Goal: Information Seeking & Learning: Learn about a topic

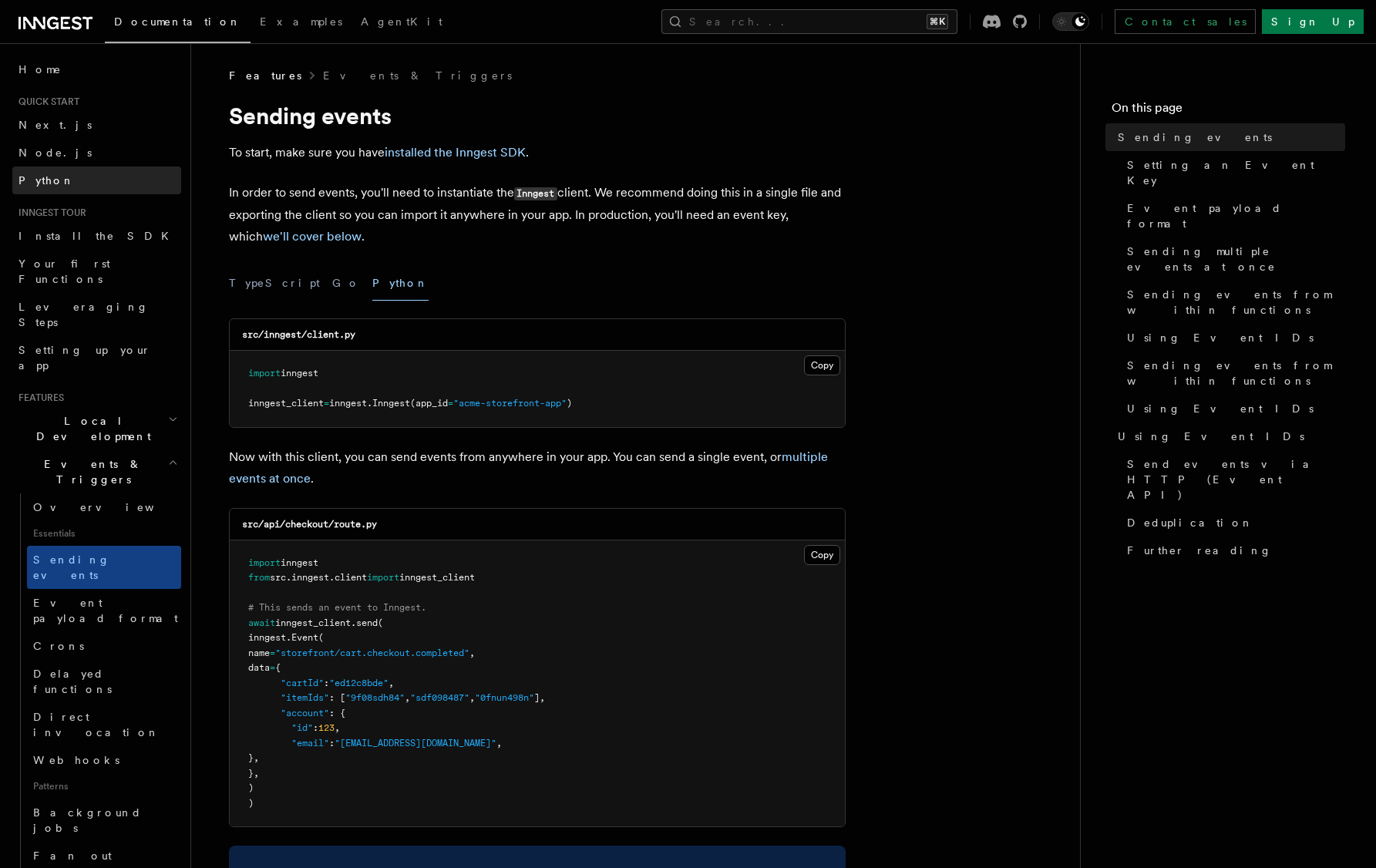
click at [51, 179] on span "Python" at bounding box center [47, 181] width 57 height 12
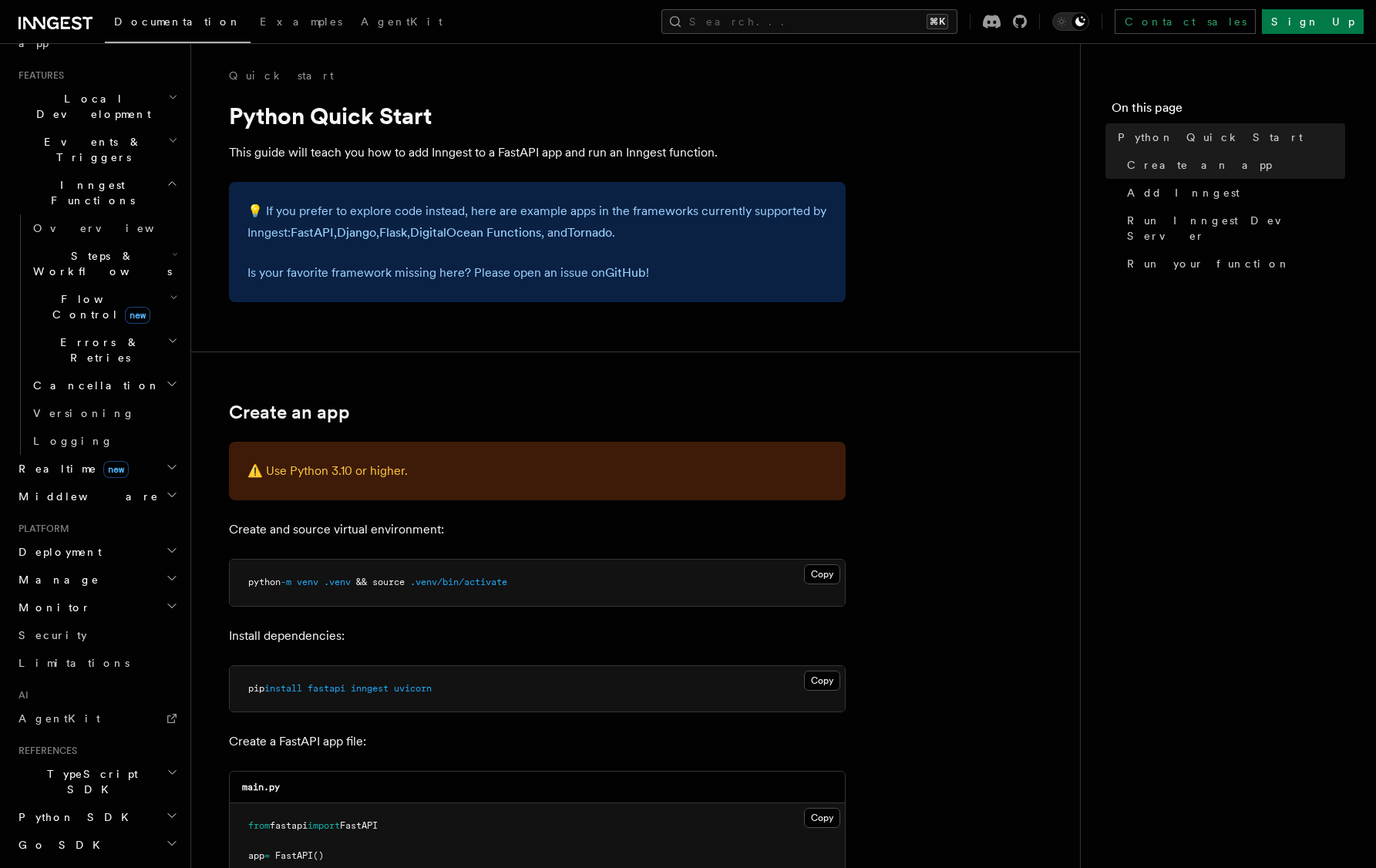
scroll to position [365, 0]
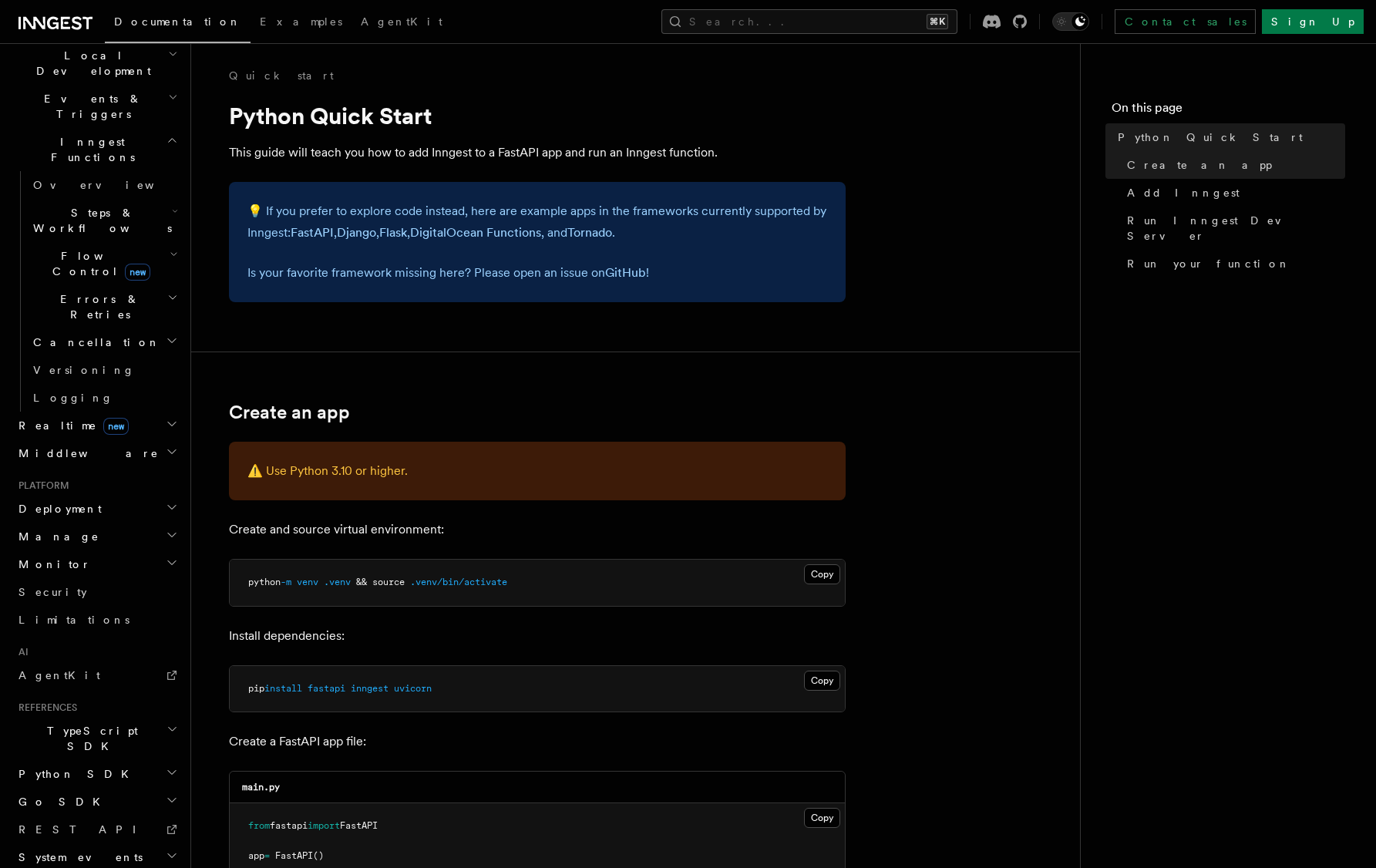
click at [81, 760] on h2 "Python SDK" at bounding box center [97, 774] width 169 height 28
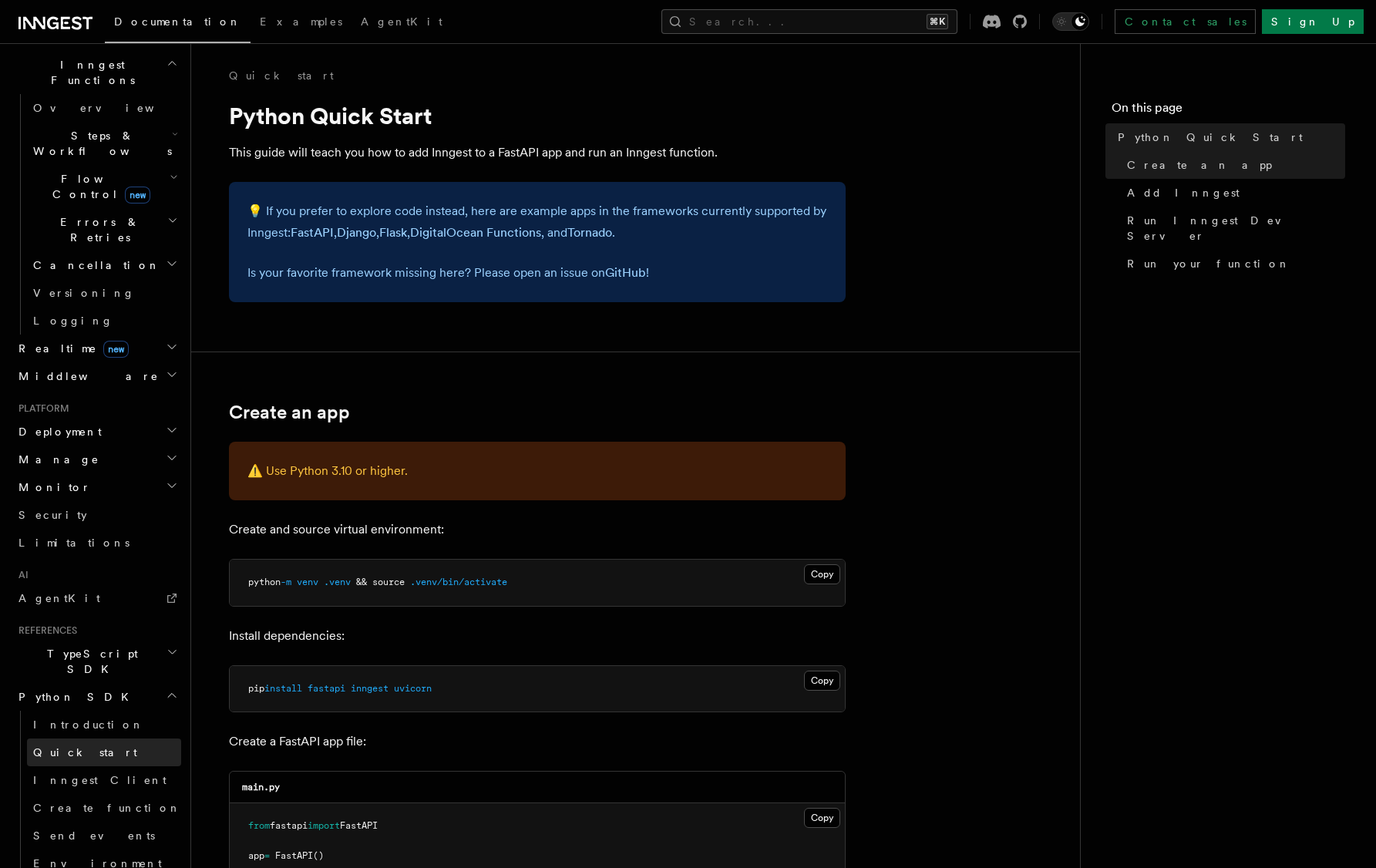
scroll to position [444, 0]
click at [90, 773] on span "Inngest Client" at bounding box center [100, 779] width 133 height 12
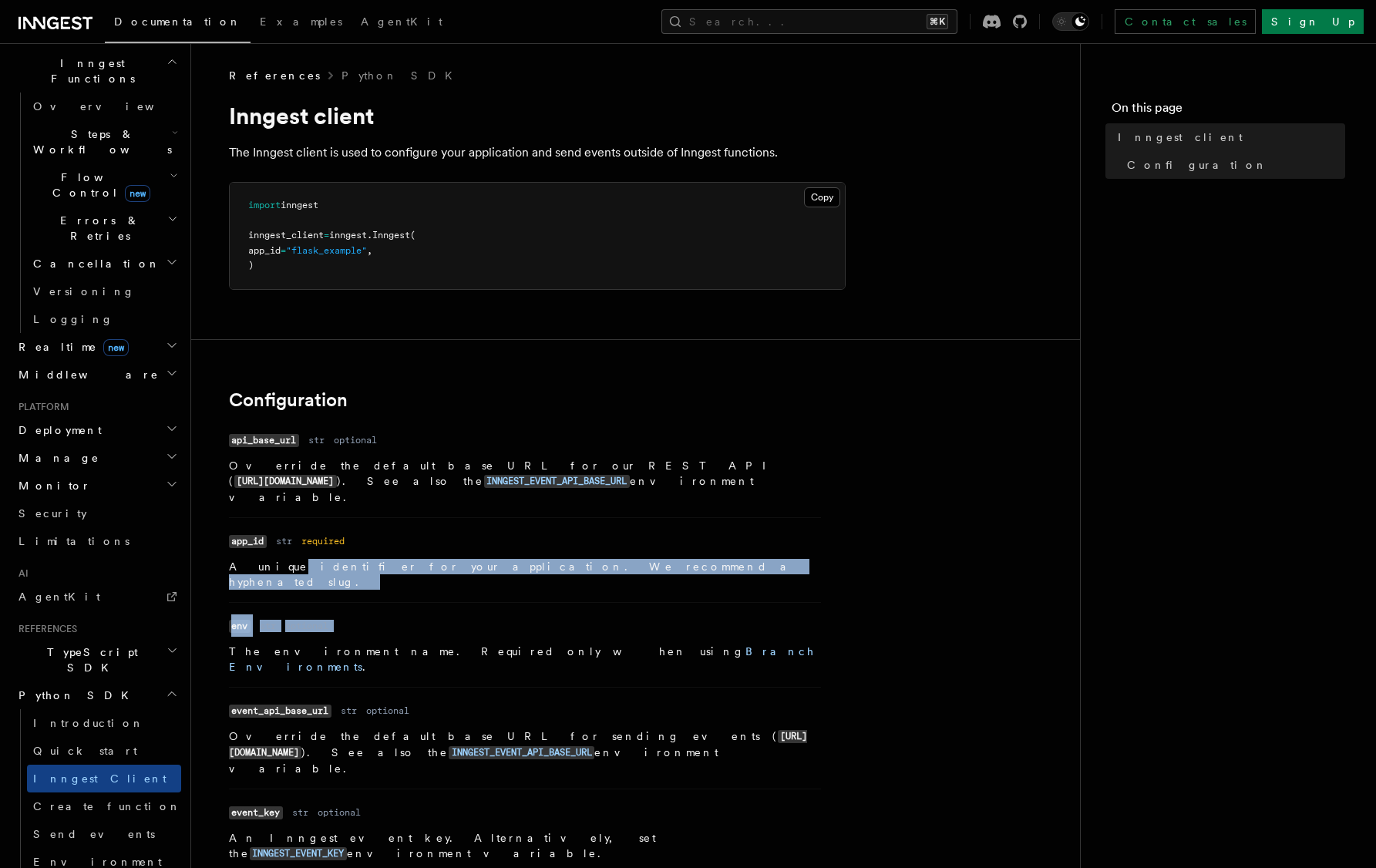
drag, startPoint x: 269, startPoint y: 555, endPoint x: 544, endPoint y: 578, distance: 276.0
click at [465, 573] on ul "Name api_base_url Type str Required optional Description Override the default b…" at bounding box center [524, 817] width 592 height 775
click at [809, 602] on li "Name env Type str Required optional Description The environment name. Required …" at bounding box center [524, 644] width 592 height 85
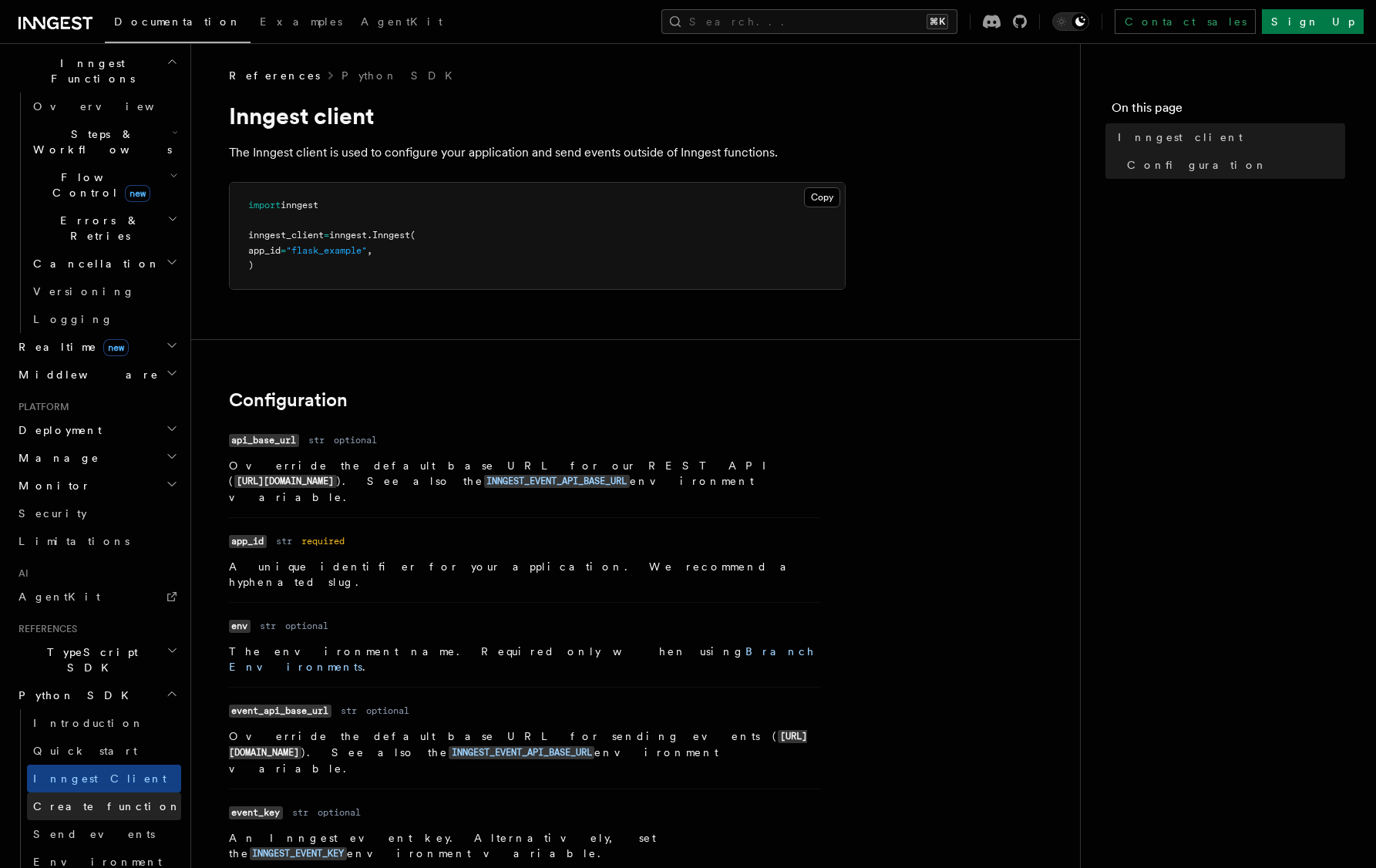
click at [102, 801] on span "Create function" at bounding box center [107, 807] width 148 height 12
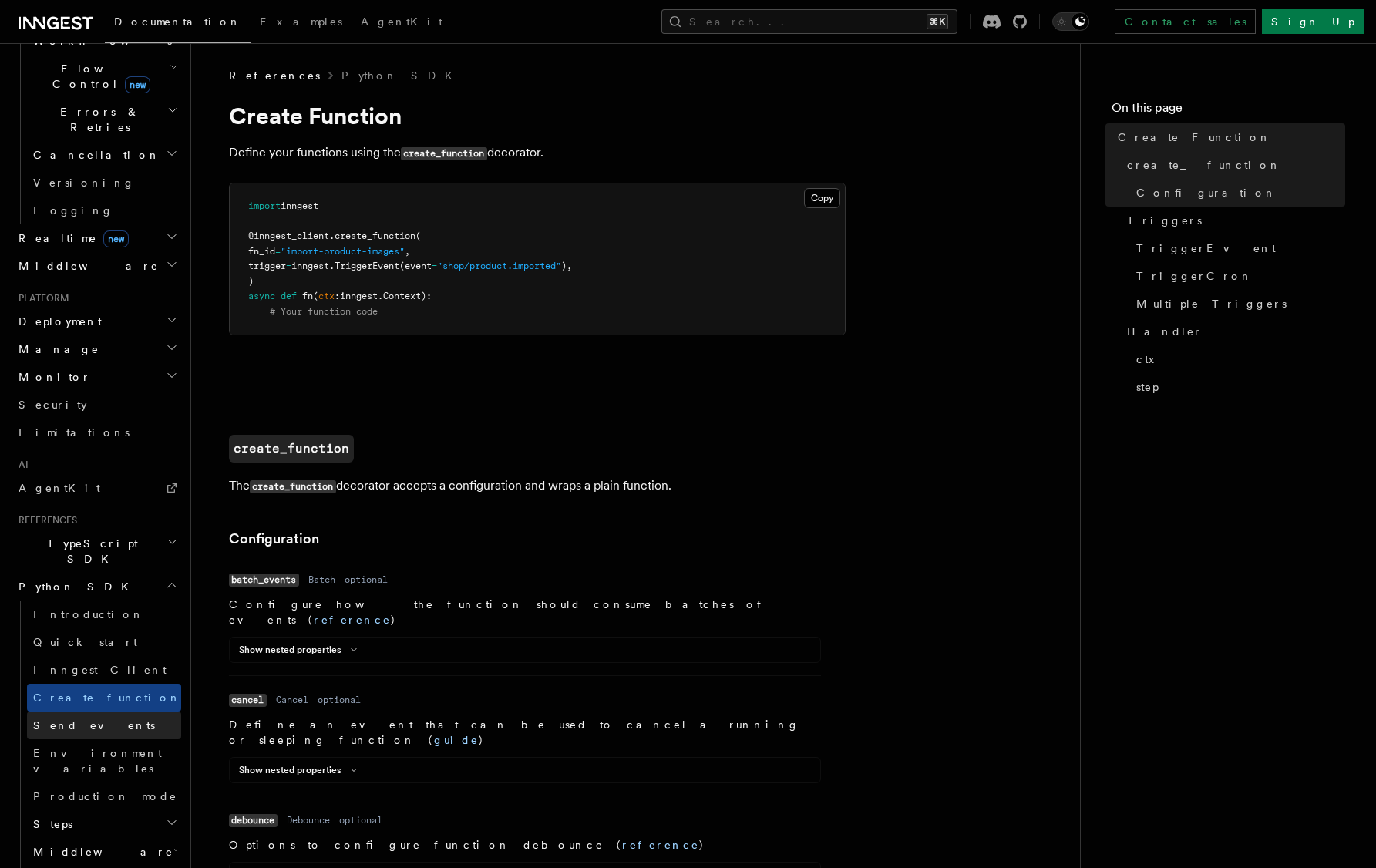
scroll to position [565, 0]
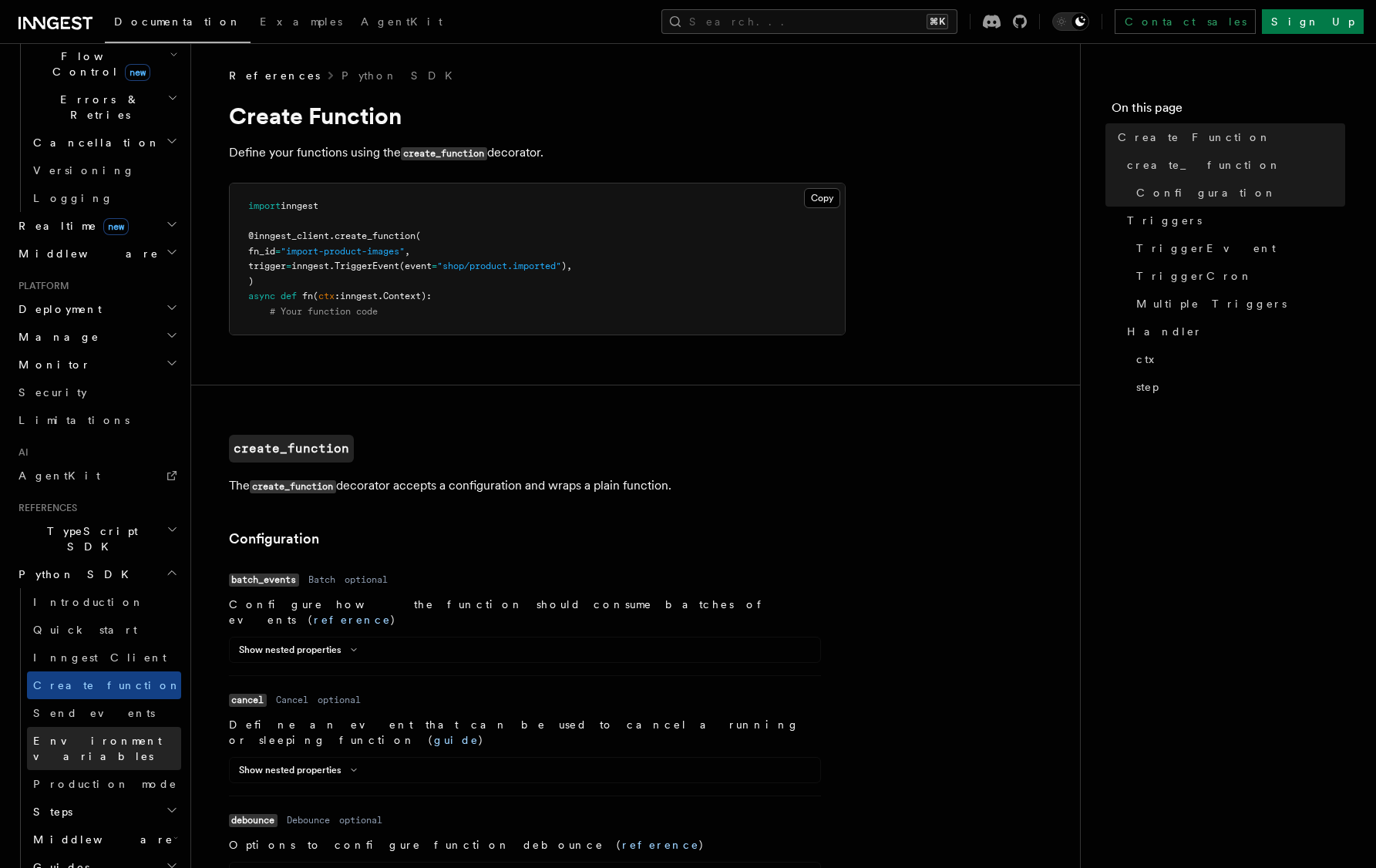
click at [103, 735] on span "Environment variables" at bounding box center [98, 749] width 129 height 28
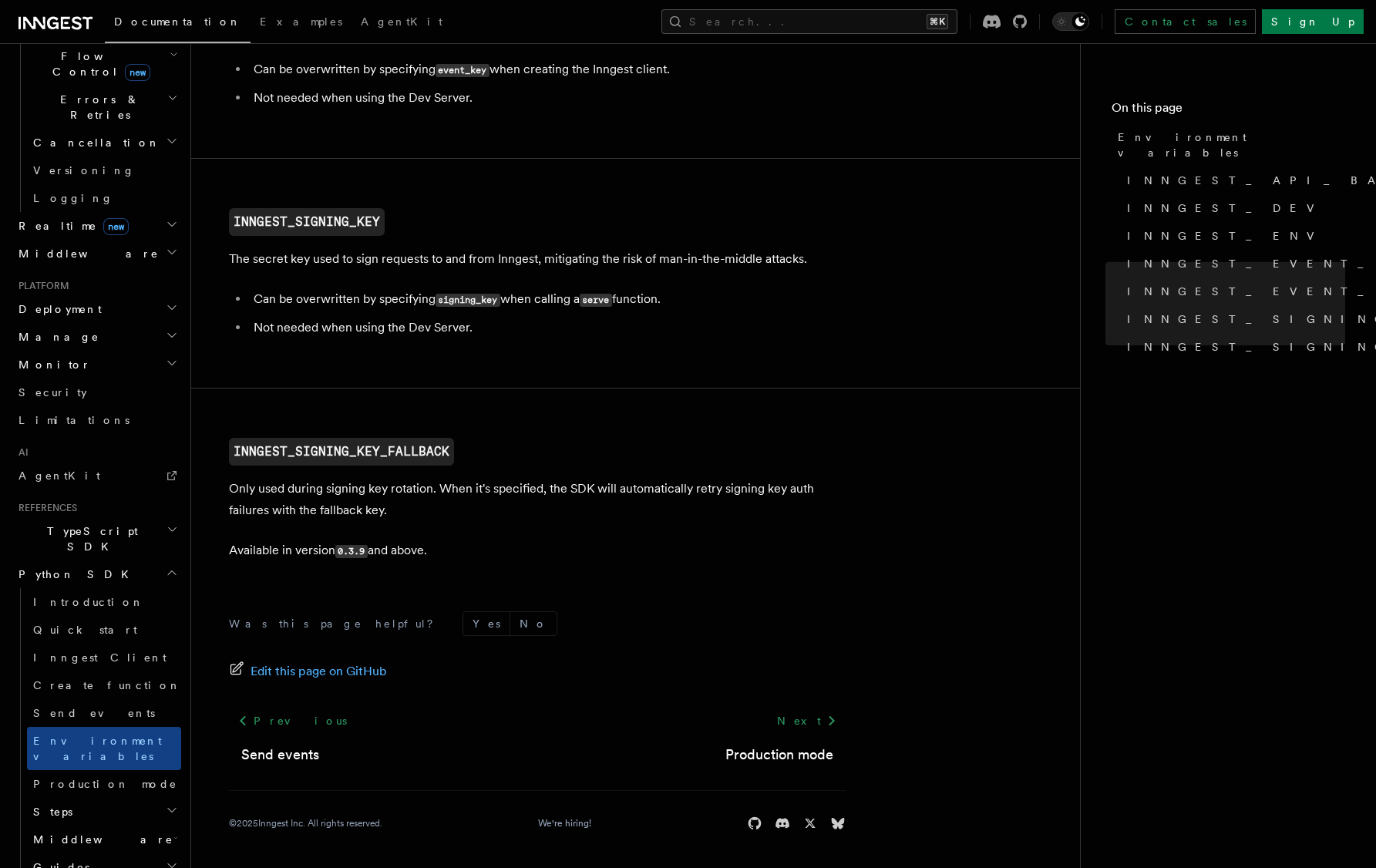
scroll to position [1495, 0]
click at [99, 778] on span "Production mode" at bounding box center [105, 784] width 144 height 12
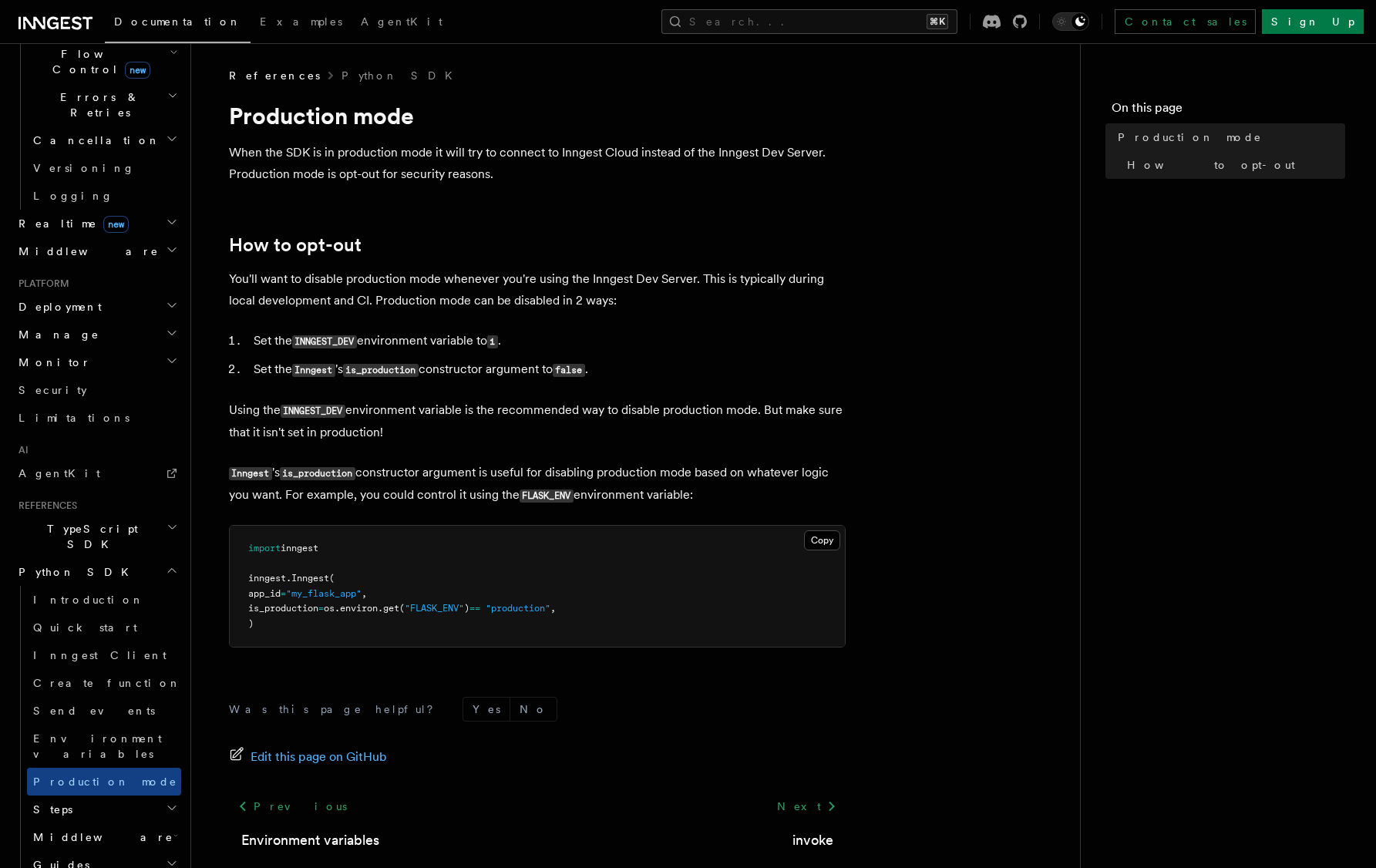
scroll to position [569, 0]
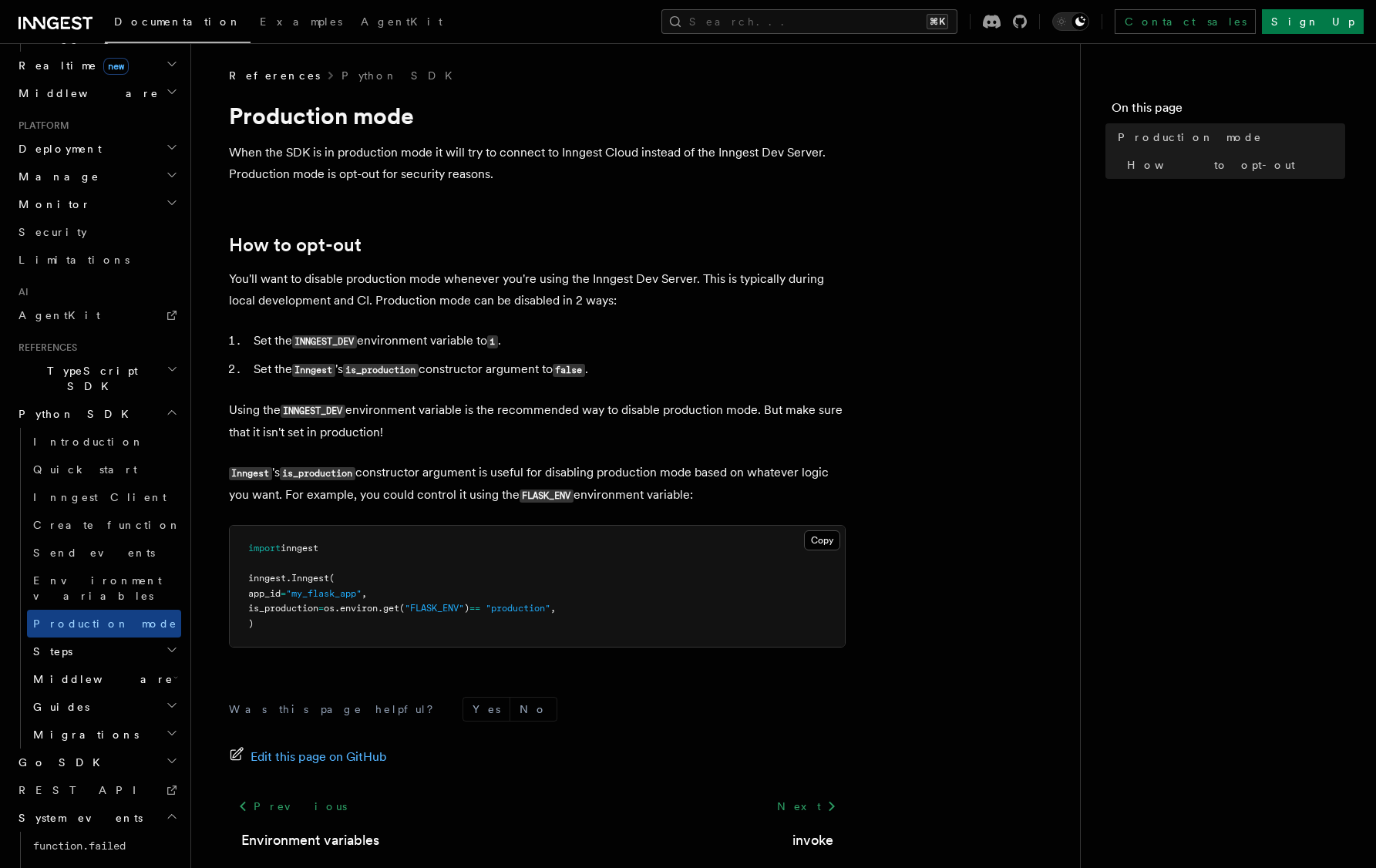
scroll to position [726, 0]
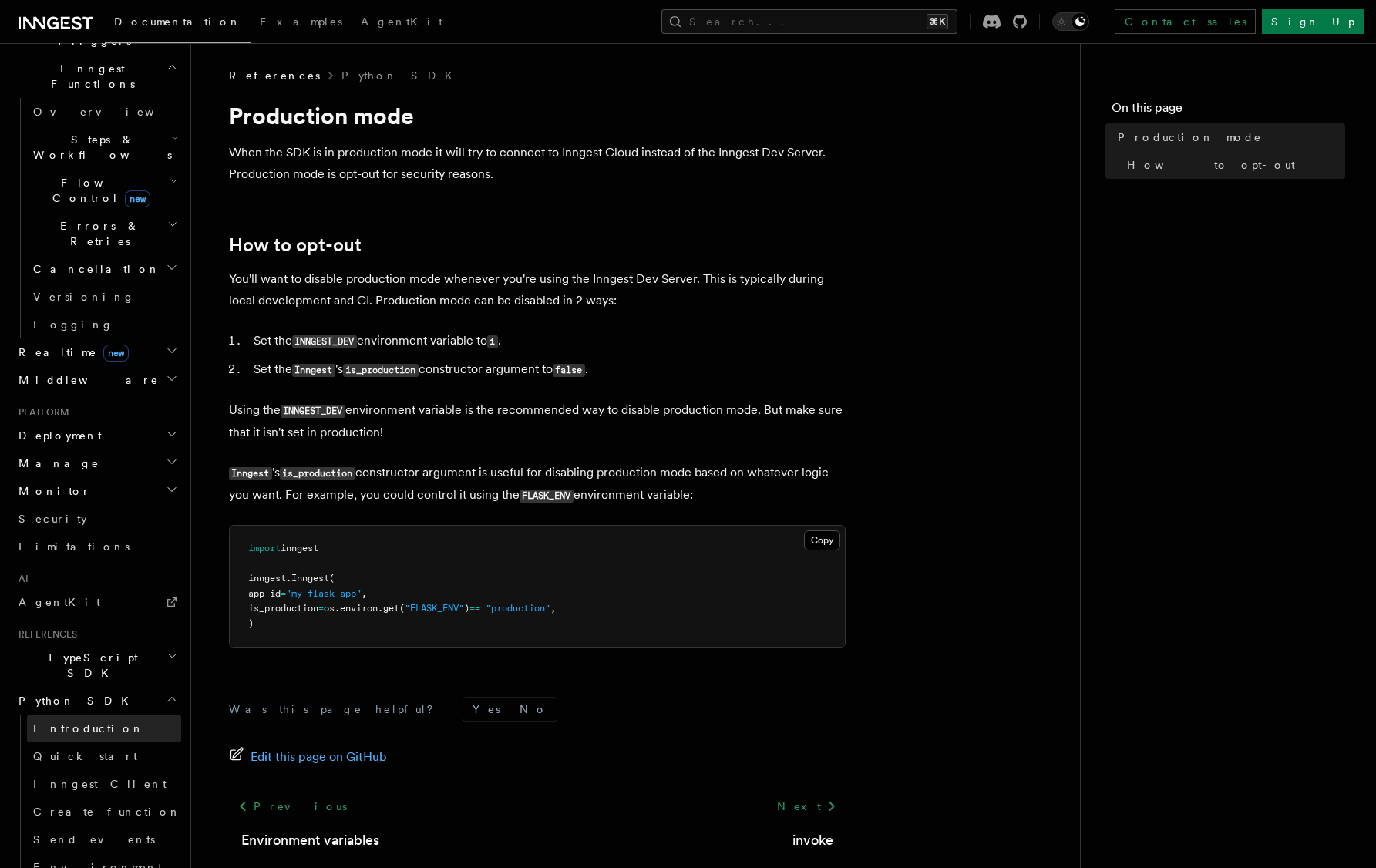
scroll to position [448, 0]
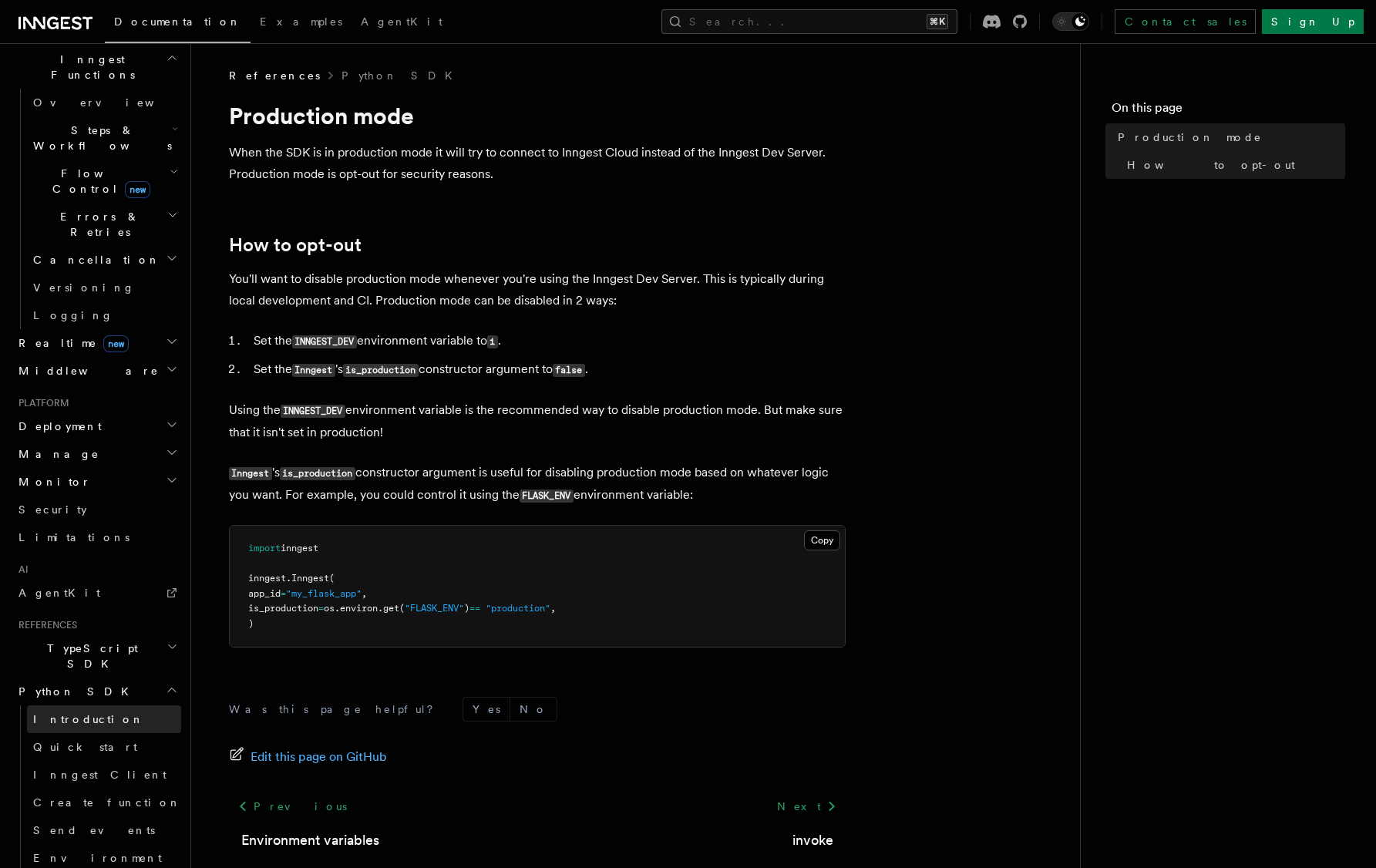
click at [90, 714] on span "Introduction" at bounding box center [88, 720] width 111 height 12
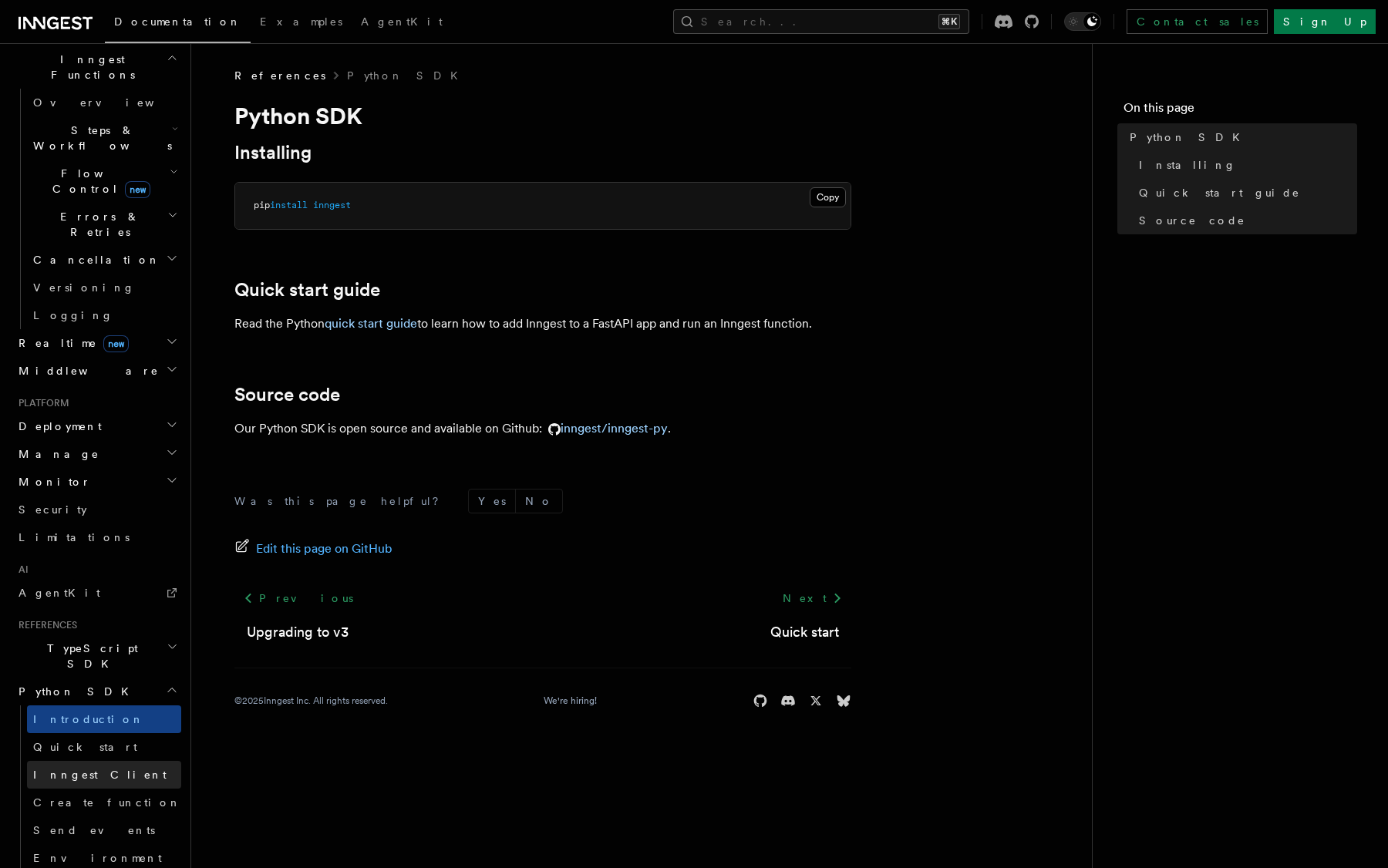
click at [95, 761] on link "Inngest Client" at bounding box center [104, 775] width 154 height 28
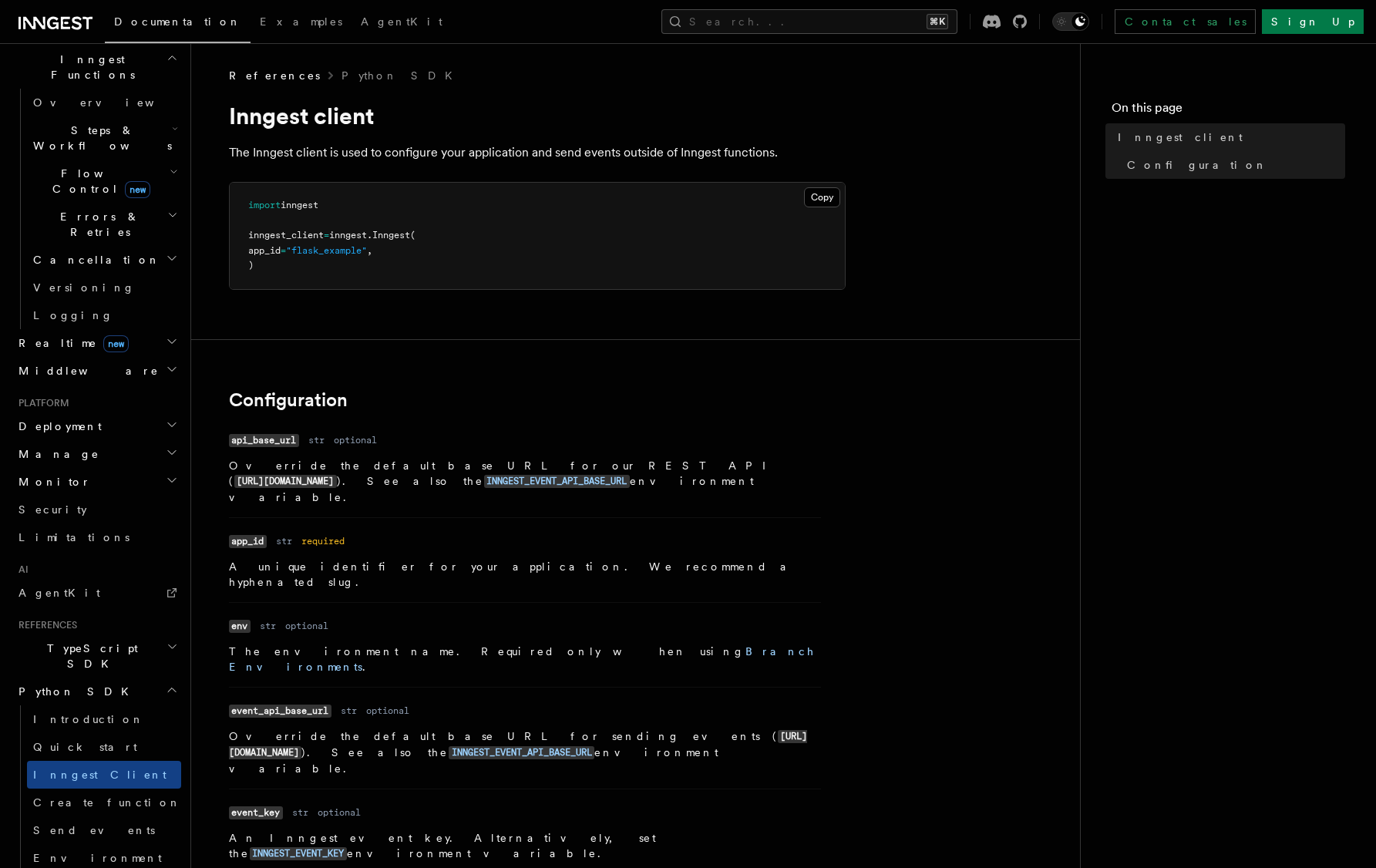
click at [551, 389] on h2 "Configuration" at bounding box center [537, 400] width 617 height 22
